Goal: Information Seeking & Learning: Understand process/instructions

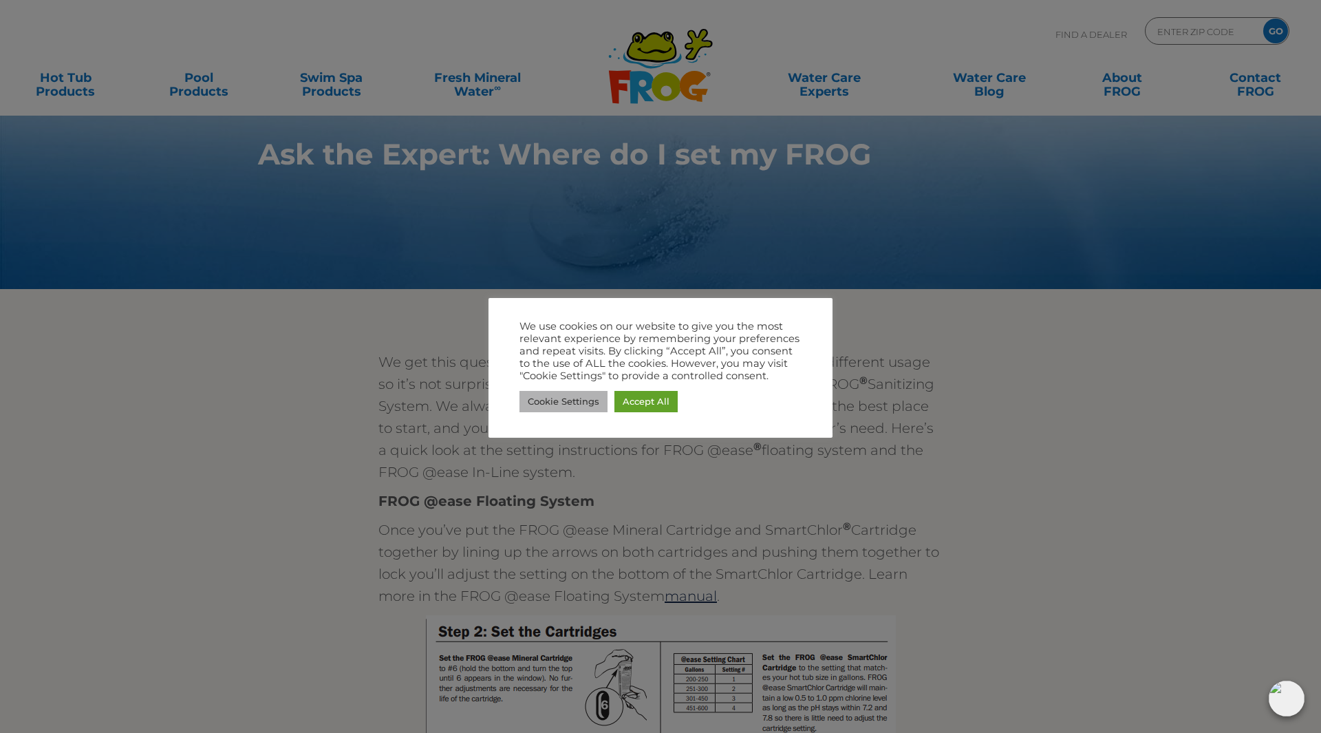
click at [573, 410] on link "Cookie Settings" at bounding box center [563, 401] width 88 height 21
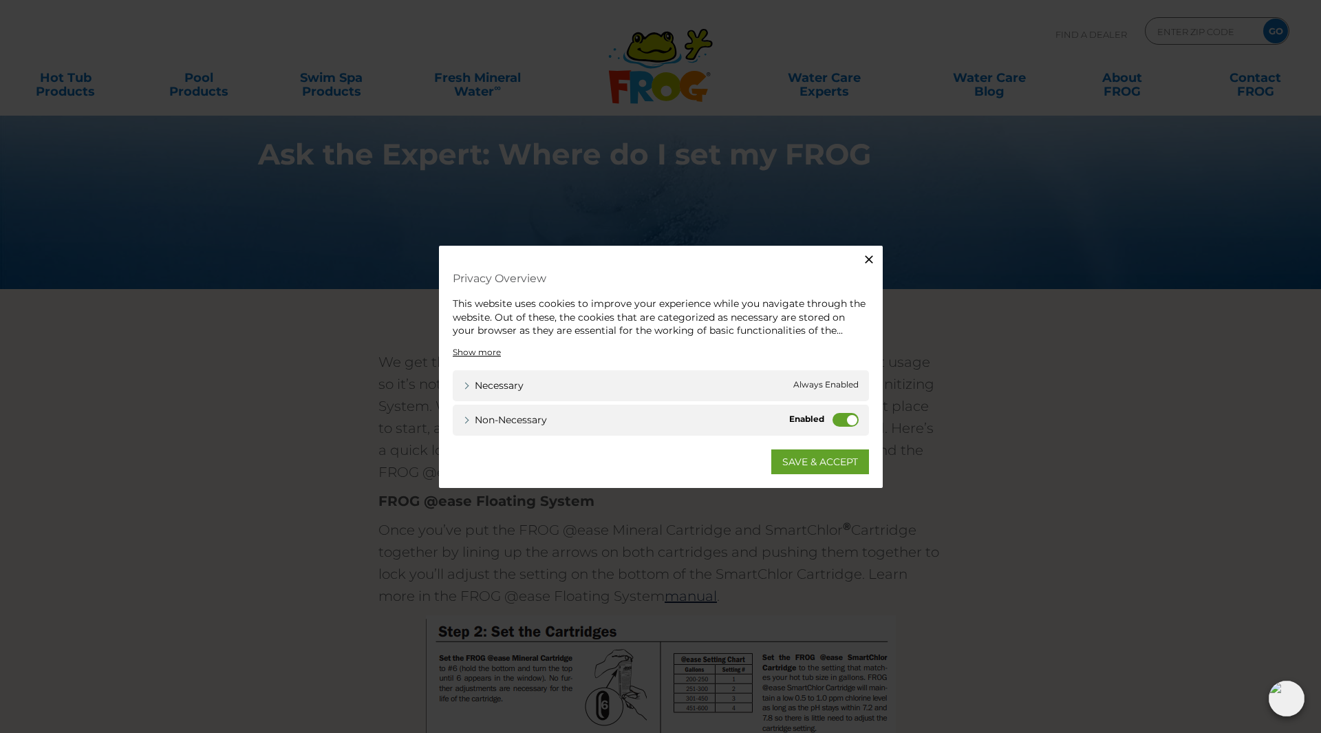
click at [862, 420] on div "Non-necessary Non-necessary" at bounding box center [661, 419] width 416 height 31
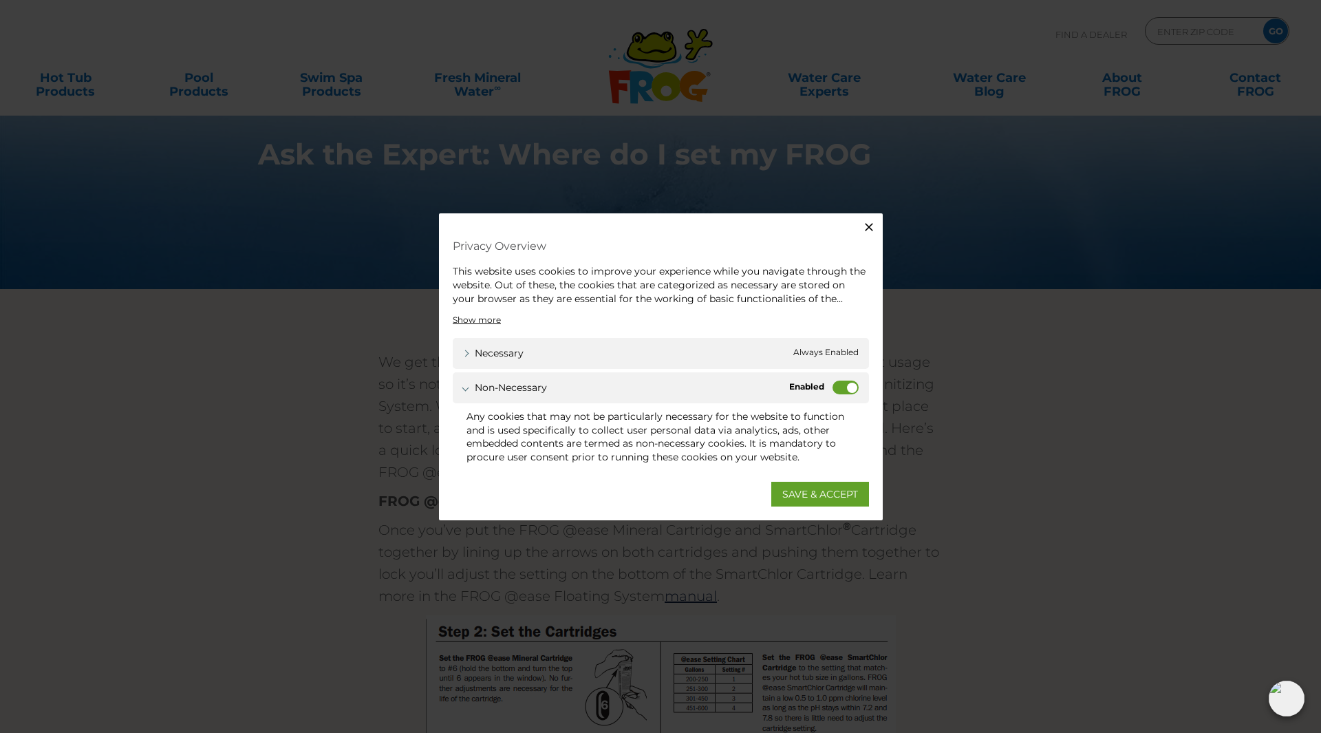
click at [846, 397] on div "Non-necessary Non-necessary" at bounding box center [661, 387] width 416 height 31
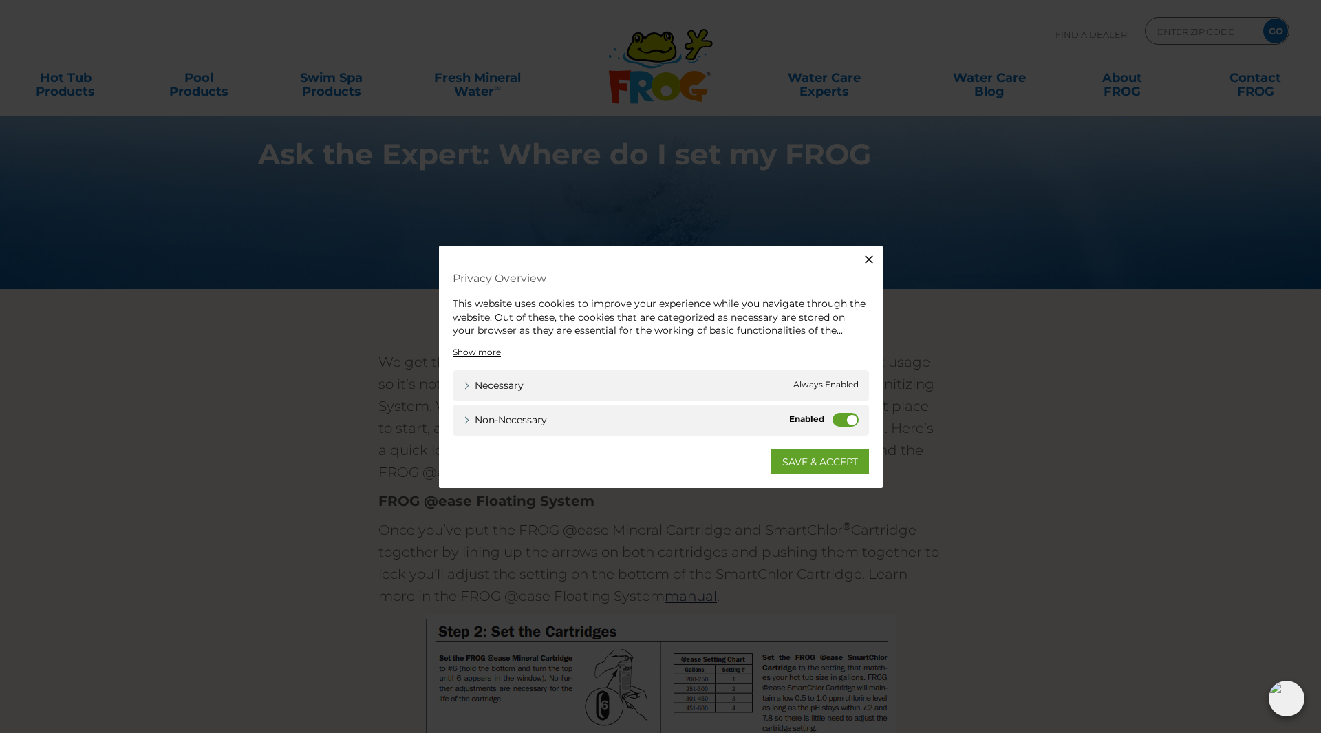
click at [834, 417] on label "Non-necessary" at bounding box center [845, 419] width 26 height 14
click at [0, 0] on input "Non-necessary" at bounding box center [0, 0] width 0 height 0
click at [823, 455] on link "SAVE & ACCEPT" at bounding box center [820, 460] width 98 height 25
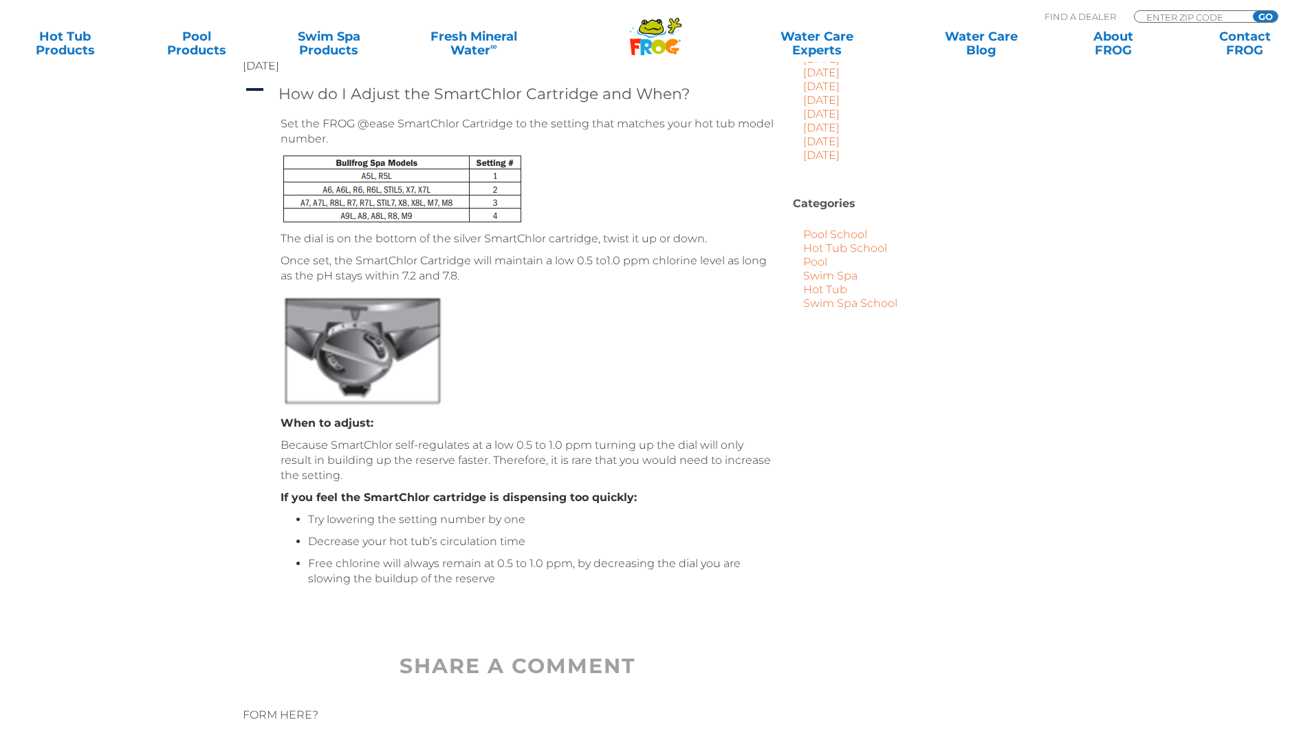
scroll to position [619, 0]
